Goal: Transaction & Acquisition: Obtain resource

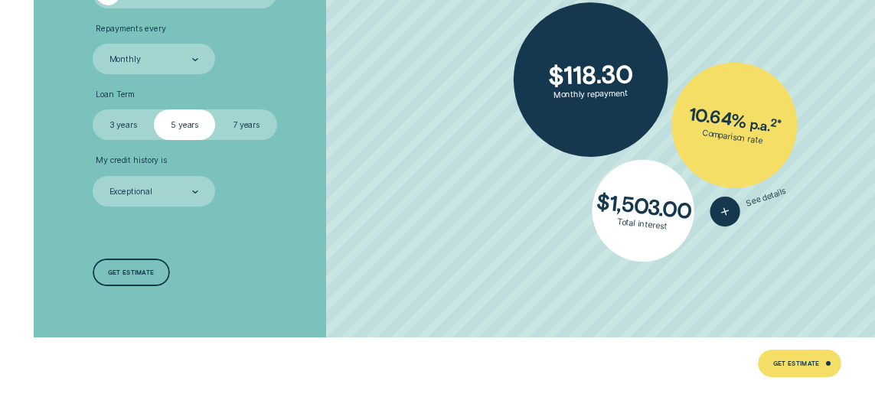
scroll to position [2067, 0]
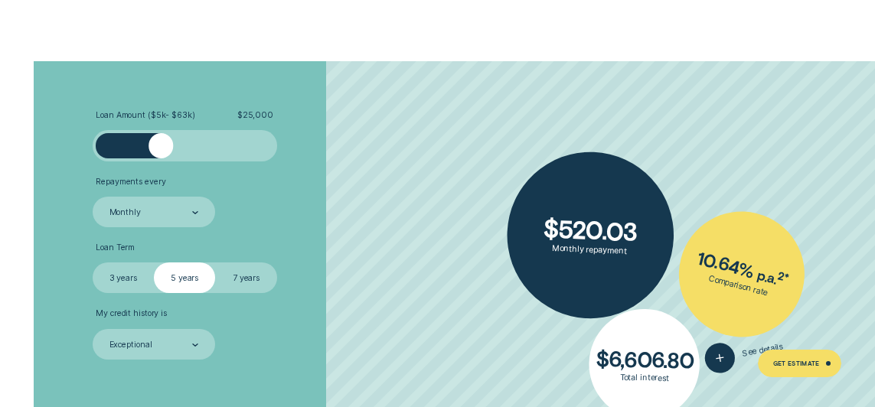
drag, startPoint x: 111, startPoint y: 140, endPoint x: 162, endPoint y: 142, distance: 50.6
click at [162, 142] on div at bounding box center [161, 145] width 24 height 24
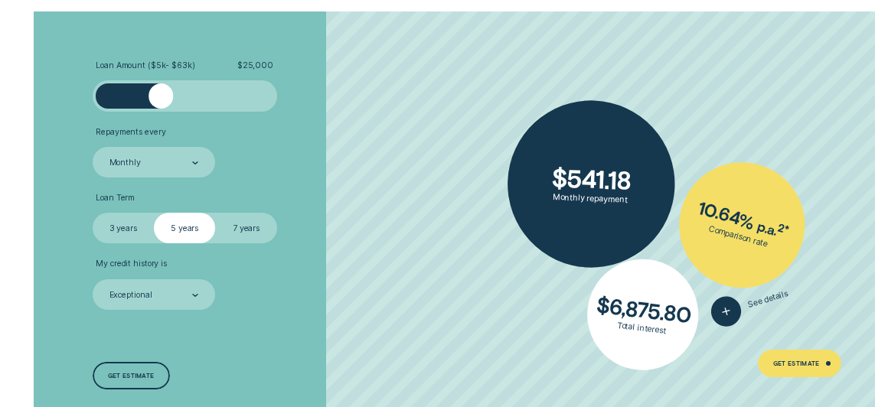
scroll to position [2144, 0]
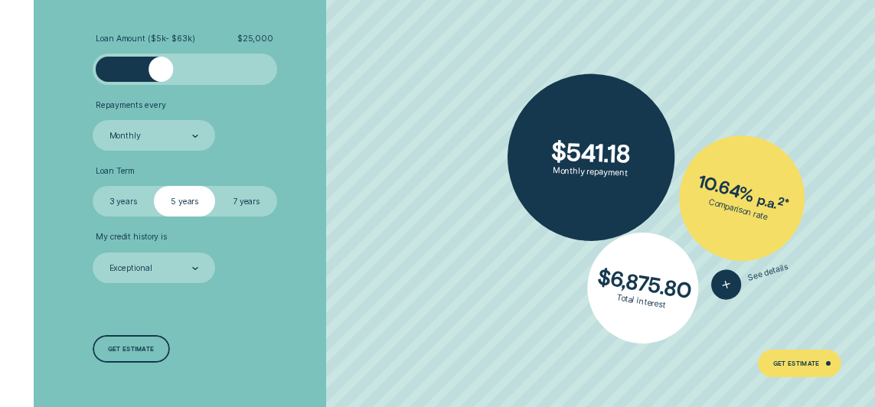
click at [253, 198] on label "7 years" at bounding box center [245, 201] width 61 height 31
click at [215, 186] on input "7 years" at bounding box center [215, 186] width 0 height 0
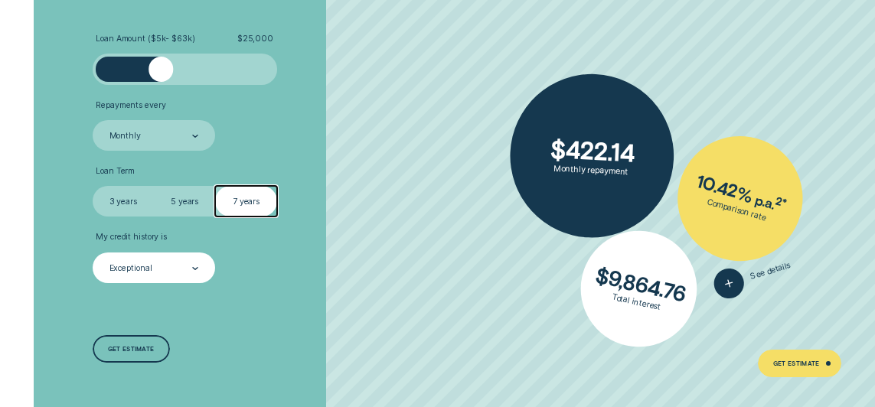
click at [189, 274] on div "Exceptional" at bounding box center [153, 269] width 90 height 12
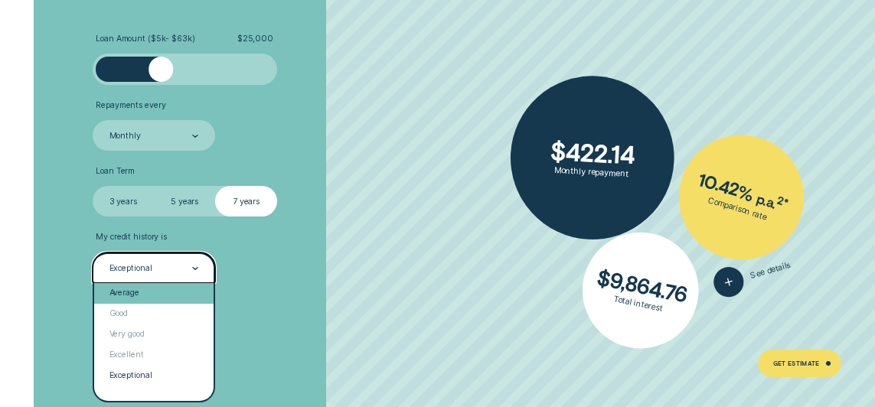
click at [168, 291] on div "Average" at bounding box center [153, 293] width 119 height 21
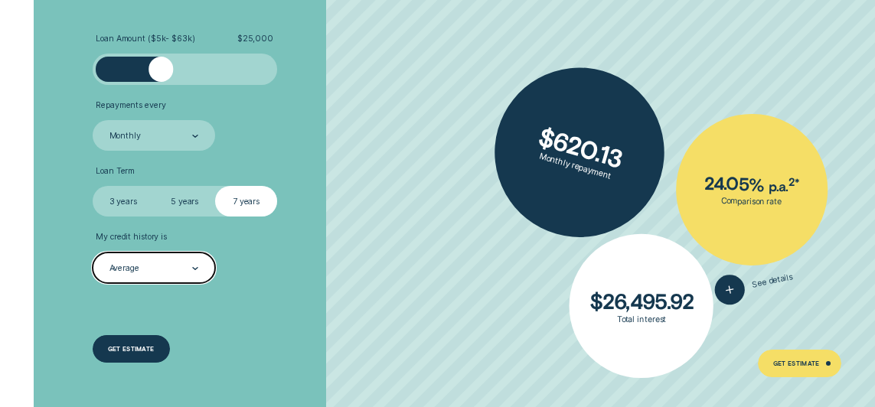
click at [136, 351] on div "Get estimate" at bounding box center [131, 349] width 47 height 5
